Goal: Navigation & Orientation: Find specific page/section

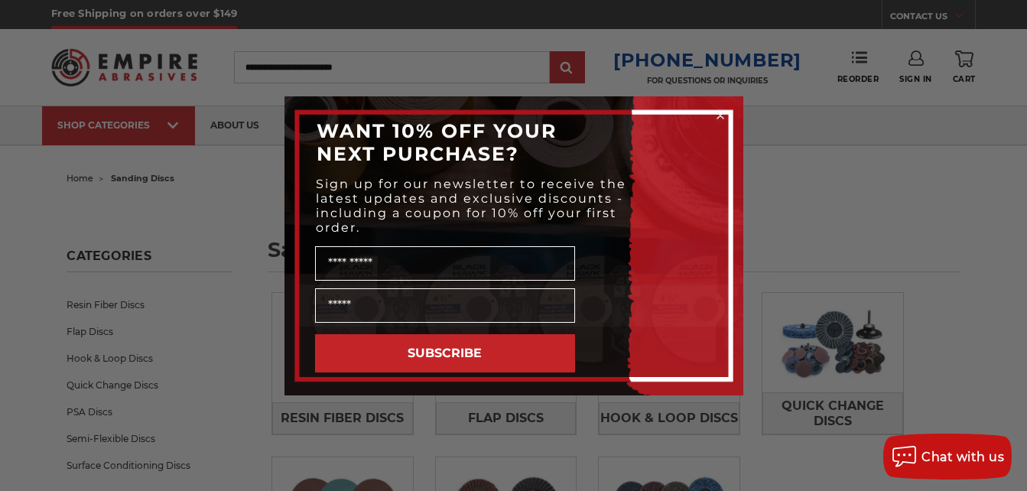
click at [723, 113] on circle "Close dialog" at bounding box center [720, 115] width 15 height 15
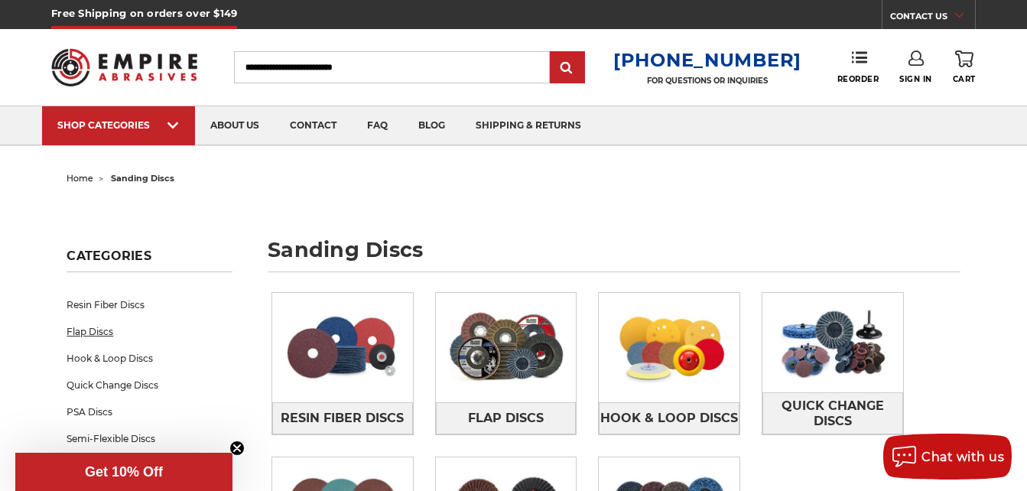
scroll to position [76, 0]
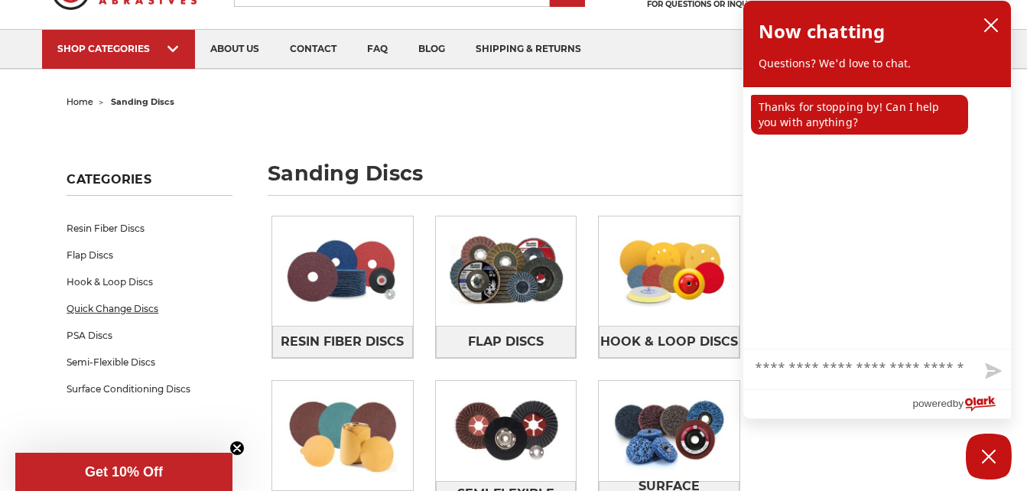
click at [119, 305] on link "Quick Change Discs" at bounding box center [150, 308] width 166 height 27
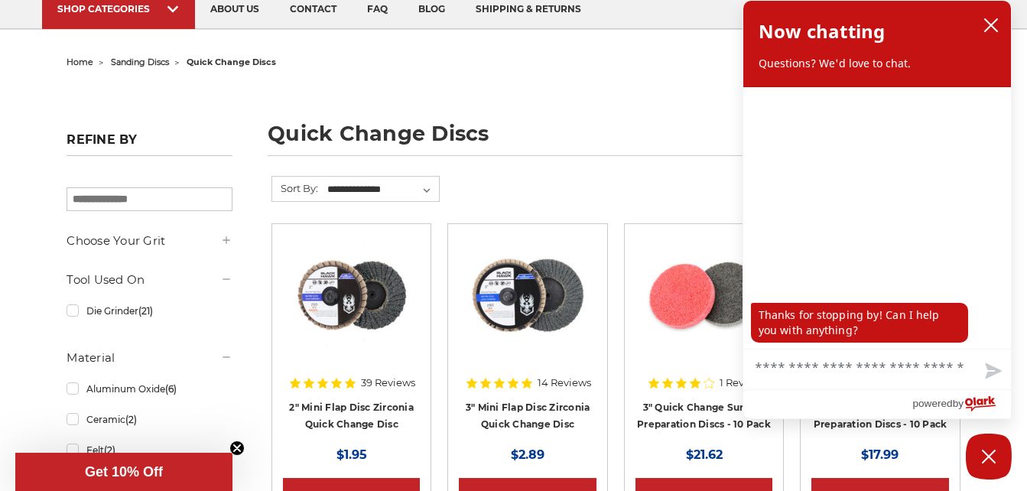
scroll to position [110, 0]
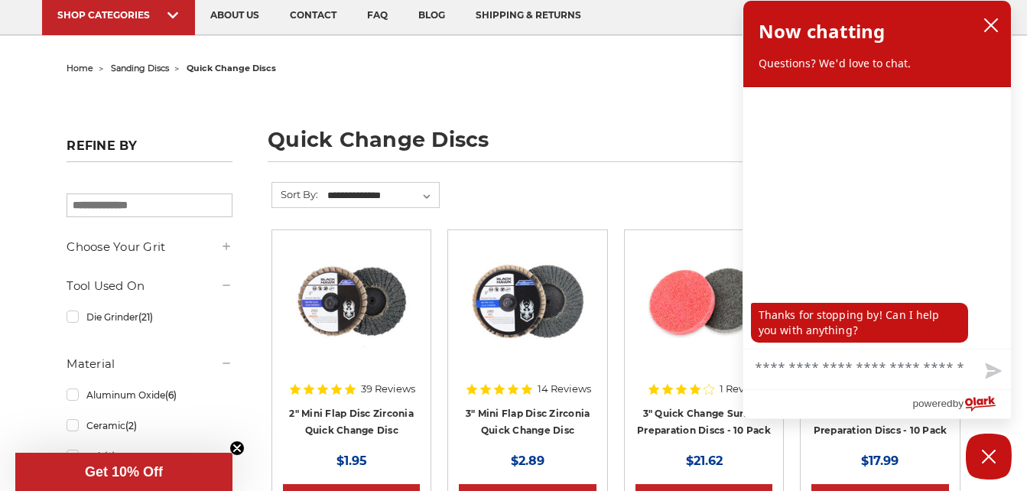
click at [225, 246] on icon at bounding box center [226, 246] width 12 height 12
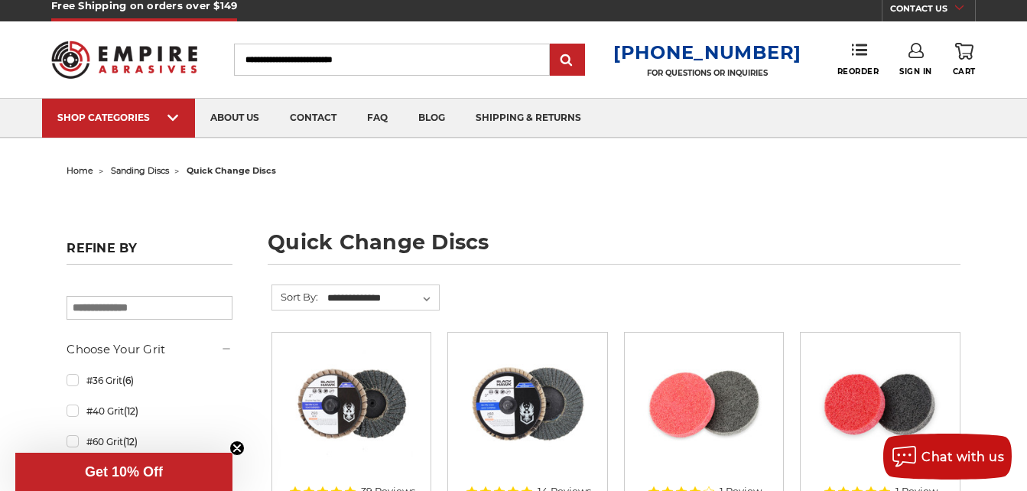
scroll to position [0, 0]
